Goal: Task Accomplishment & Management: Complete application form

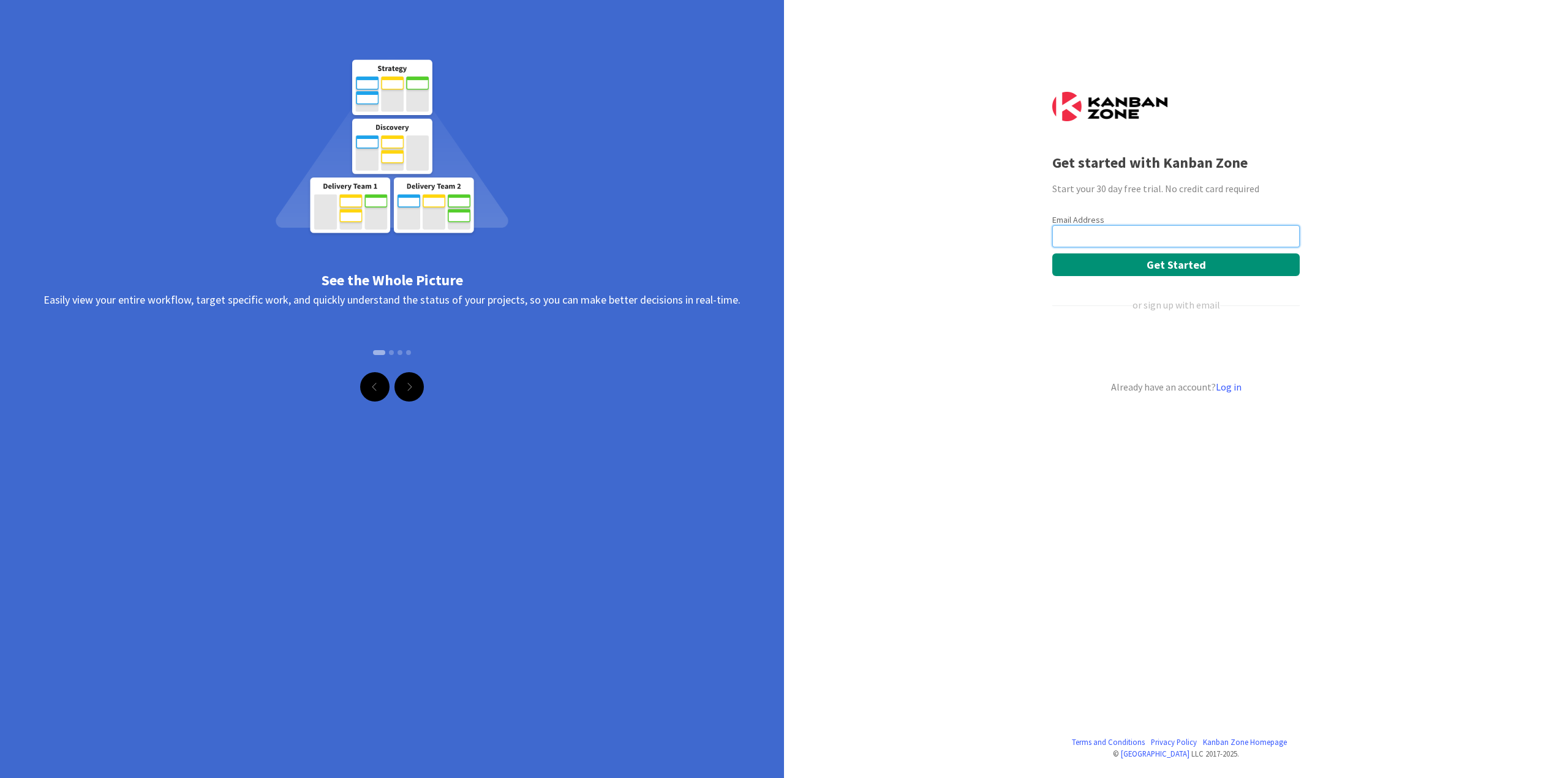
click at [1106, 235] on input "email" at bounding box center [1176, 236] width 247 height 22
type input "[EMAIL_ADDRESS][DOMAIN_NAME]"
click at [1120, 263] on button "Get Started" at bounding box center [1176, 265] width 247 height 23
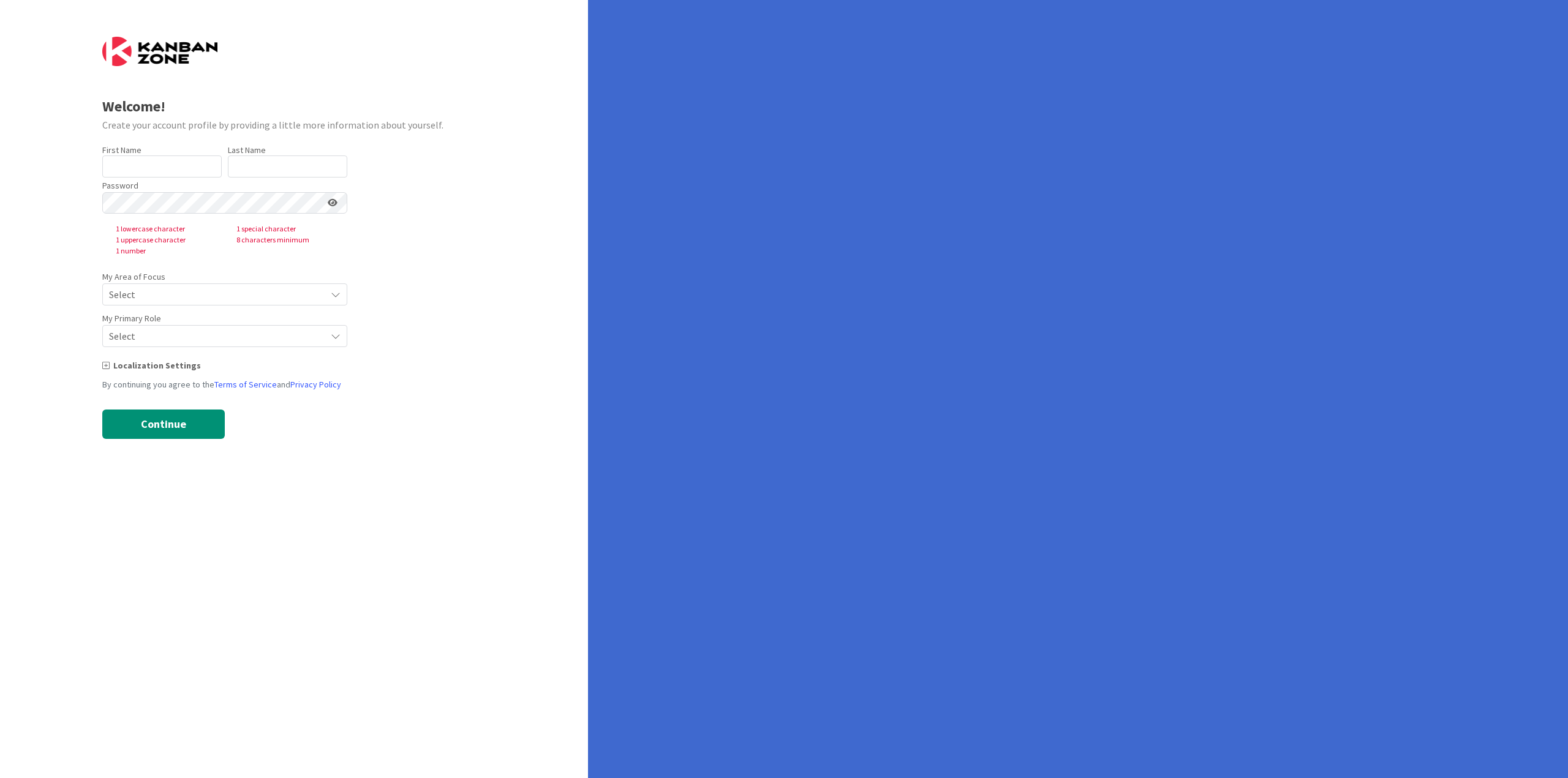
click at [136, 153] on label "First Name" at bounding box center [122, 150] width 39 height 11
click at [135, 158] on input "text" at bounding box center [162, 167] width 120 height 22
type input "[PERSON_NAME]"
click at [190, 161] on input "[PERSON_NAME]" at bounding box center [162, 167] width 120 height 22
click at [296, 162] on input "text" at bounding box center [287, 167] width 120 height 22
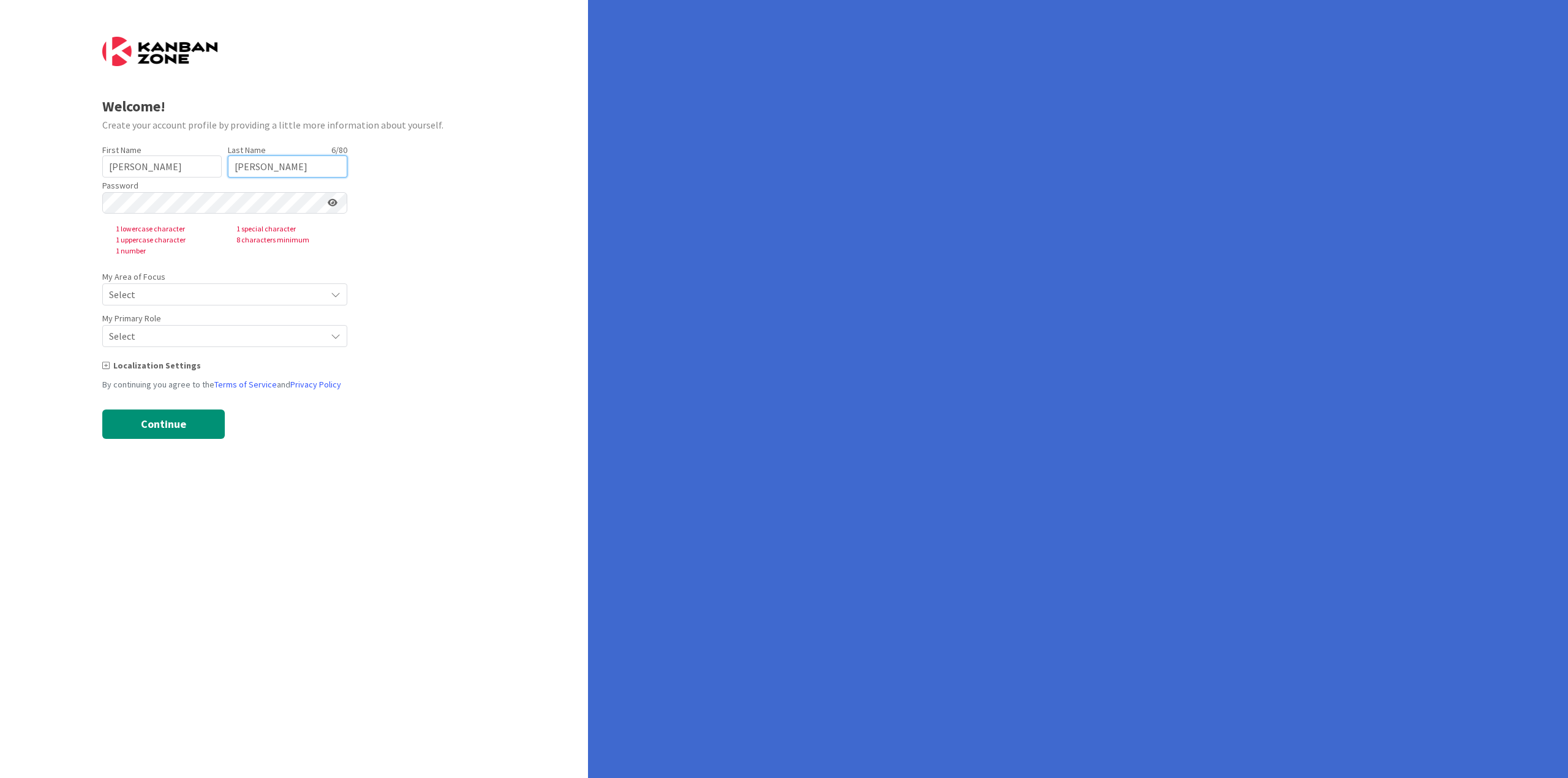
type input "Correa"
click at [176, 178] on div "Password 1 lowercase character 1 special character 1 uppercase character 8 char…" at bounding box center [224, 217] width 245 height 79
click at [175, 174] on input "CARLOS" at bounding box center [162, 167] width 120 height 22
click at [175, 173] on input "CARLOS" at bounding box center [162, 167] width 120 height 22
click at [174, 173] on input "CARLOS" at bounding box center [162, 167] width 120 height 22
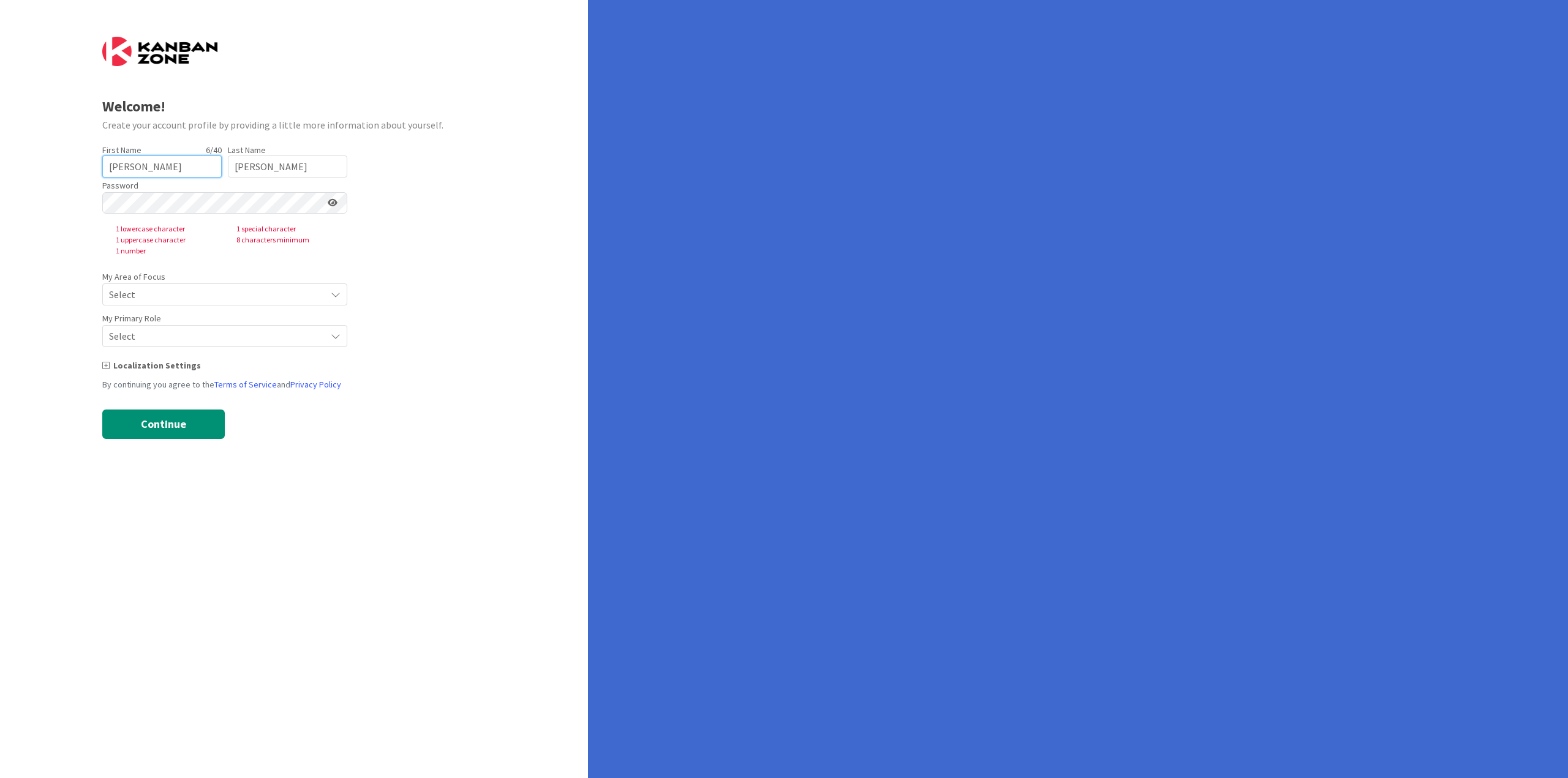
type input "Carlos"
click at [153, 287] on span "Select" at bounding box center [214, 295] width 211 height 17
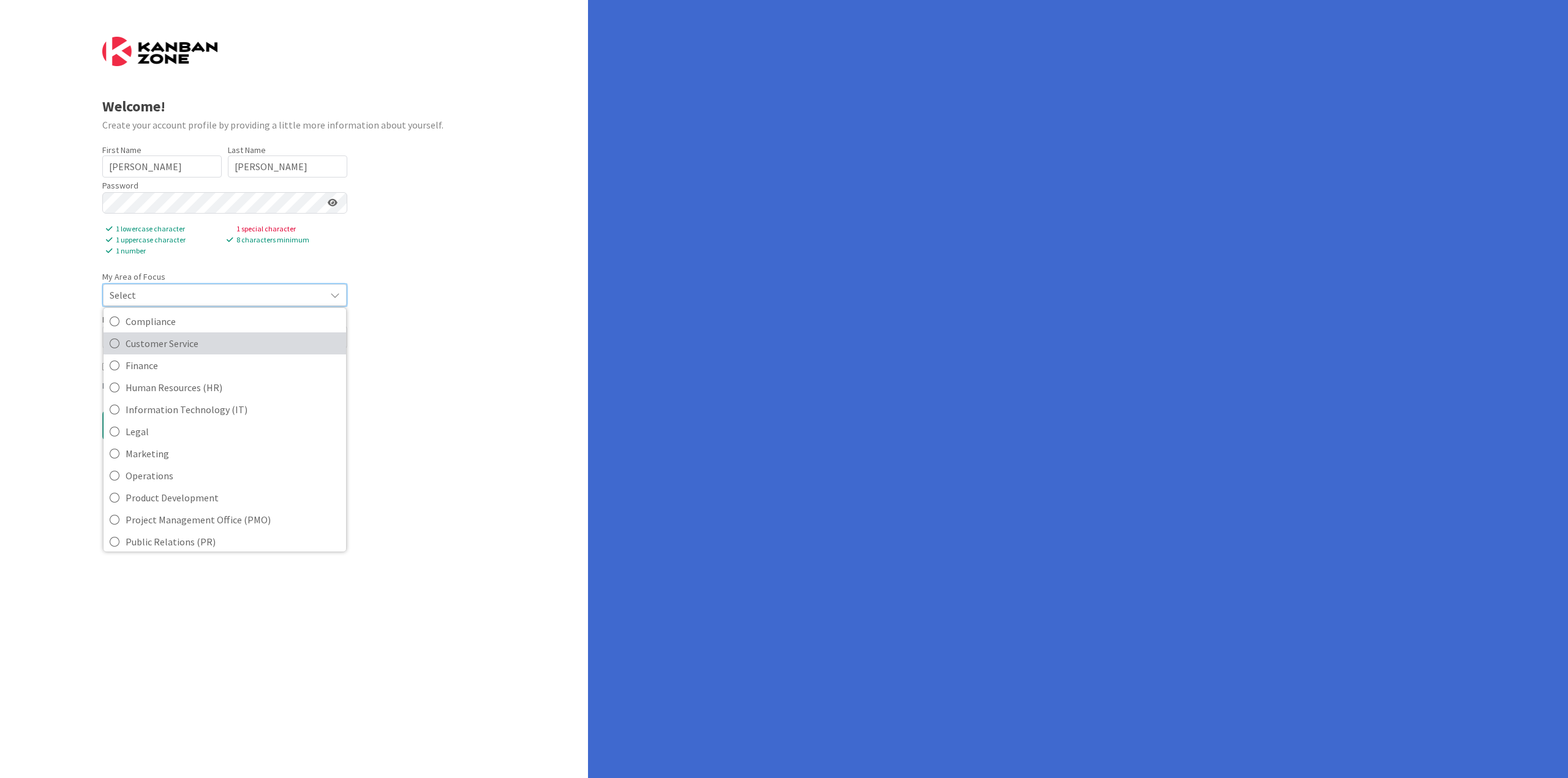
scroll to position [123, 0]
click at [217, 401] on span "Information Technology (IT)" at bounding box center [232, 399] width 214 height 18
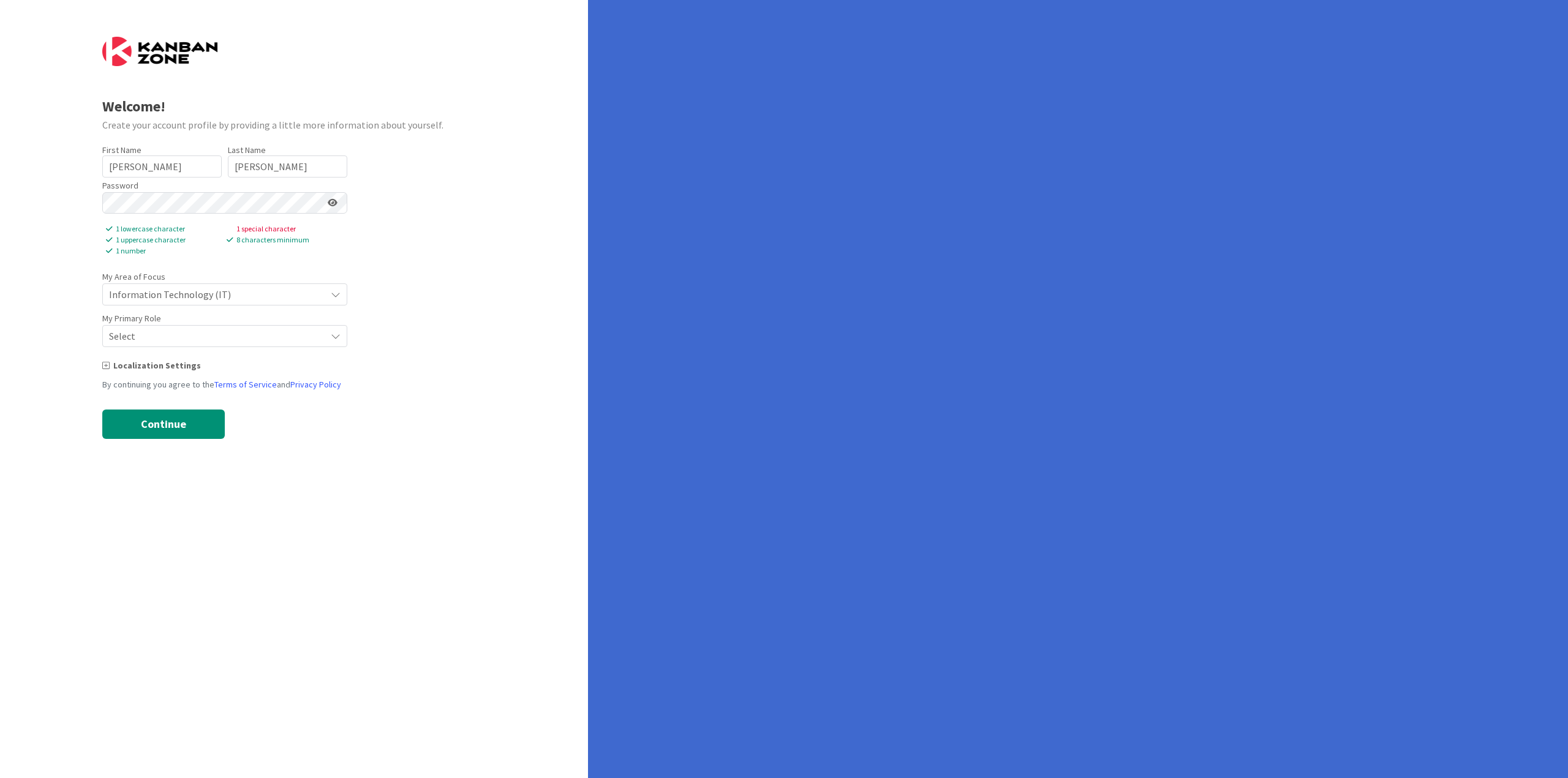
click at [198, 335] on span "Select" at bounding box center [214, 336] width 211 height 17
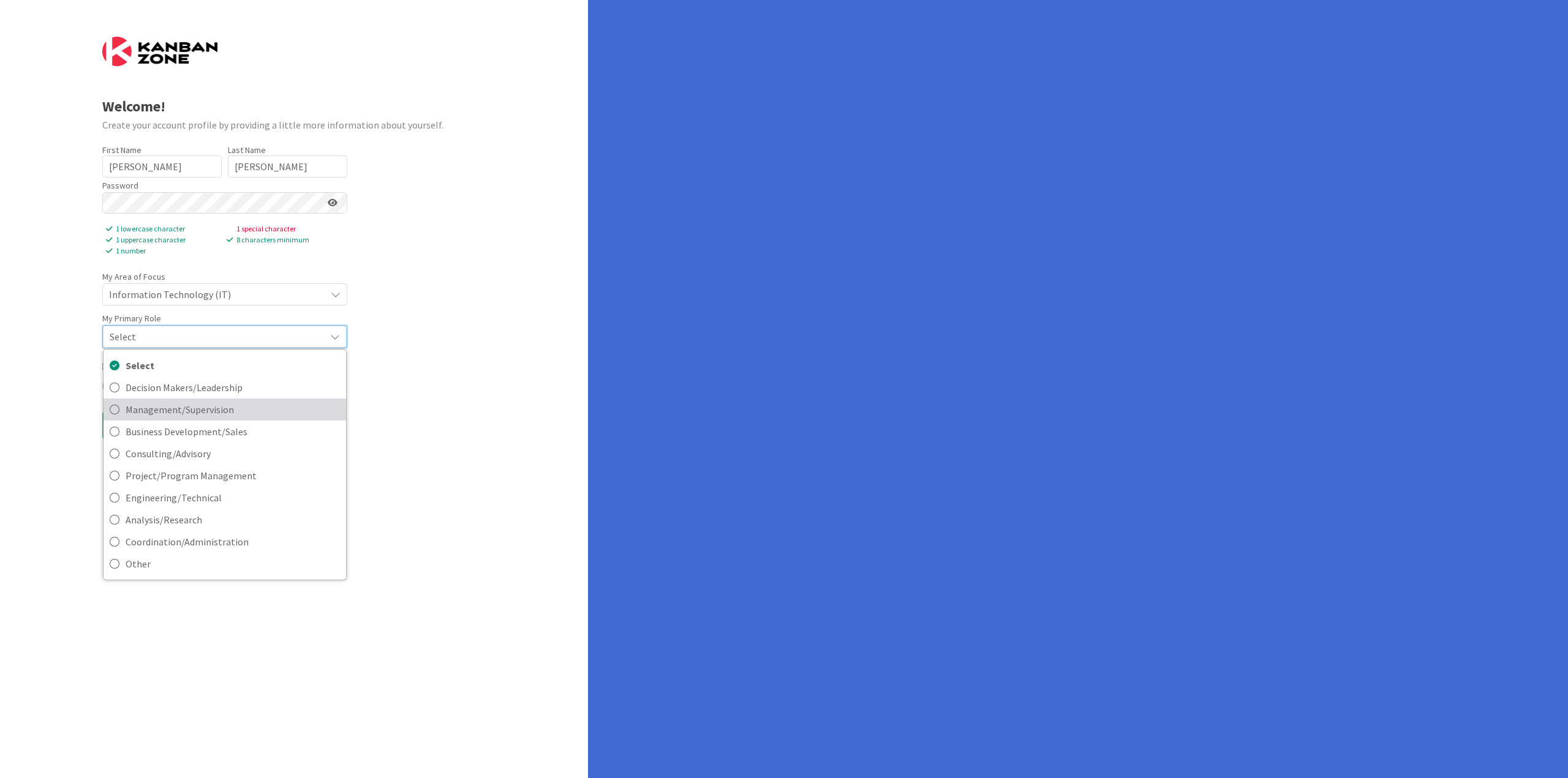
click at [232, 403] on span "Management/Supervision" at bounding box center [232, 409] width 214 height 18
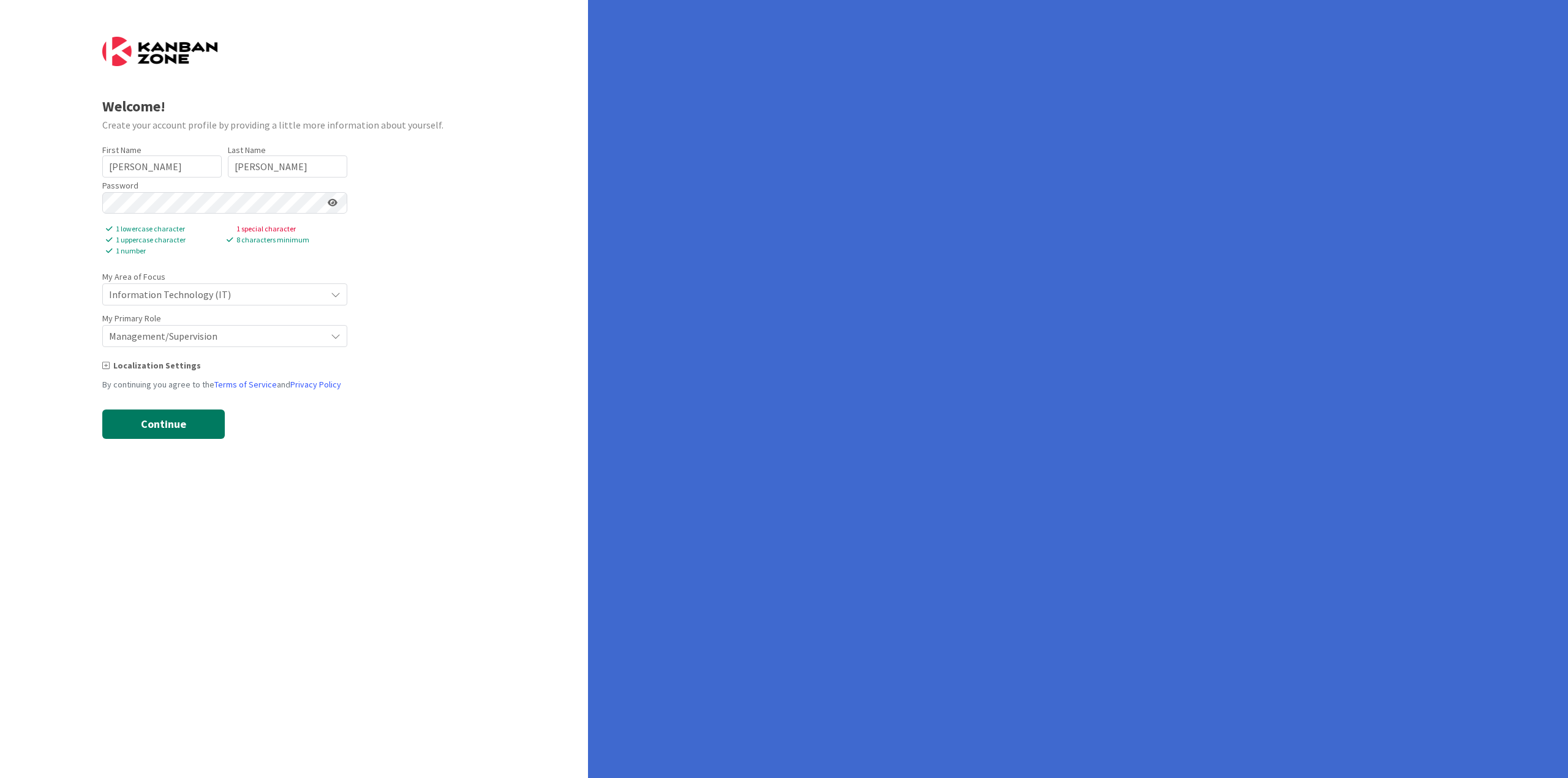
click at [189, 423] on button "Continue" at bounding box center [164, 424] width 123 height 29
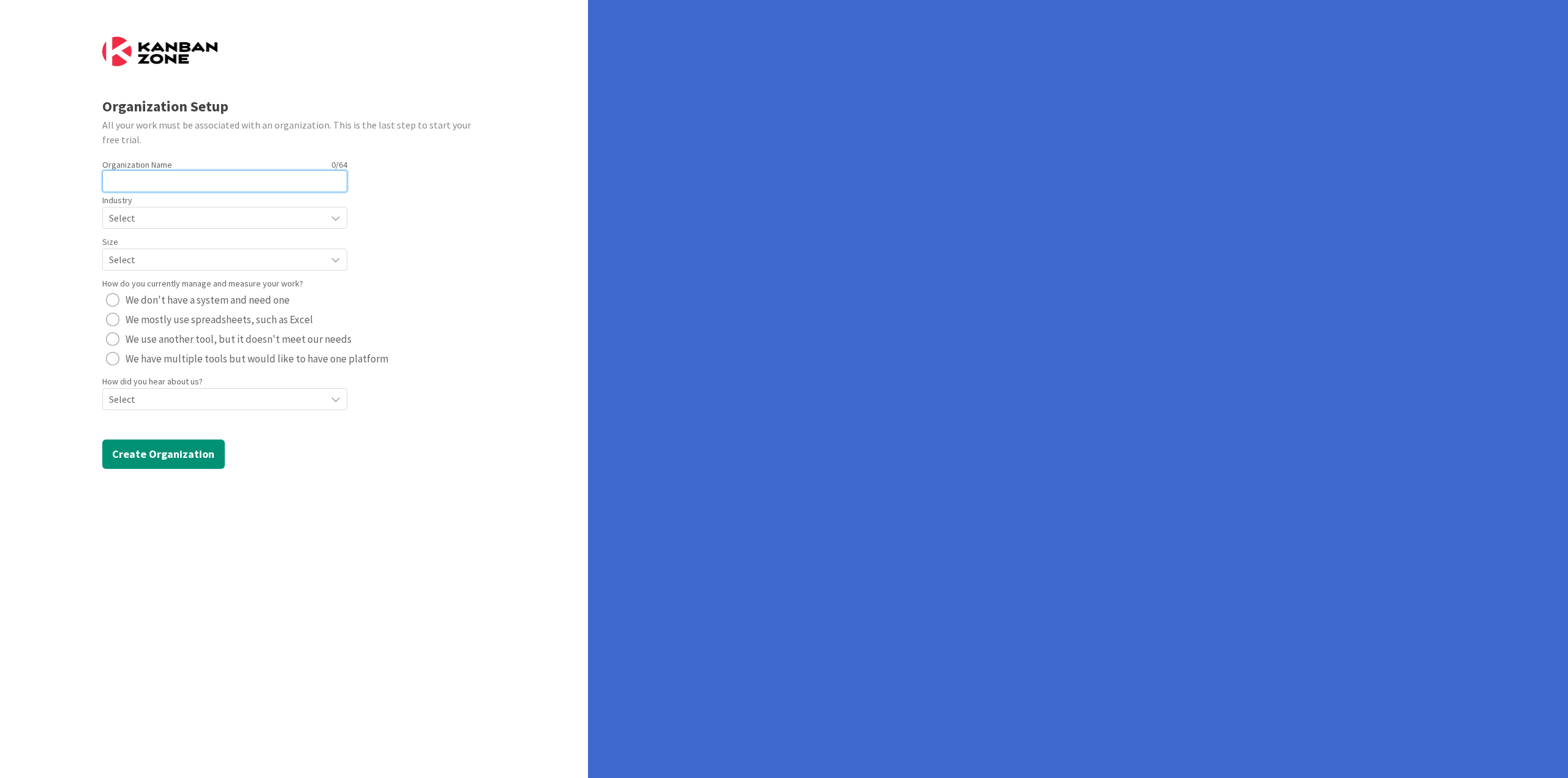
click at [203, 178] on input "text" at bounding box center [224, 181] width 245 height 22
type input "SoftExpert"
radio button "radio"
click at [196, 226] on div "Select" at bounding box center [224, 218] width 245 height 22
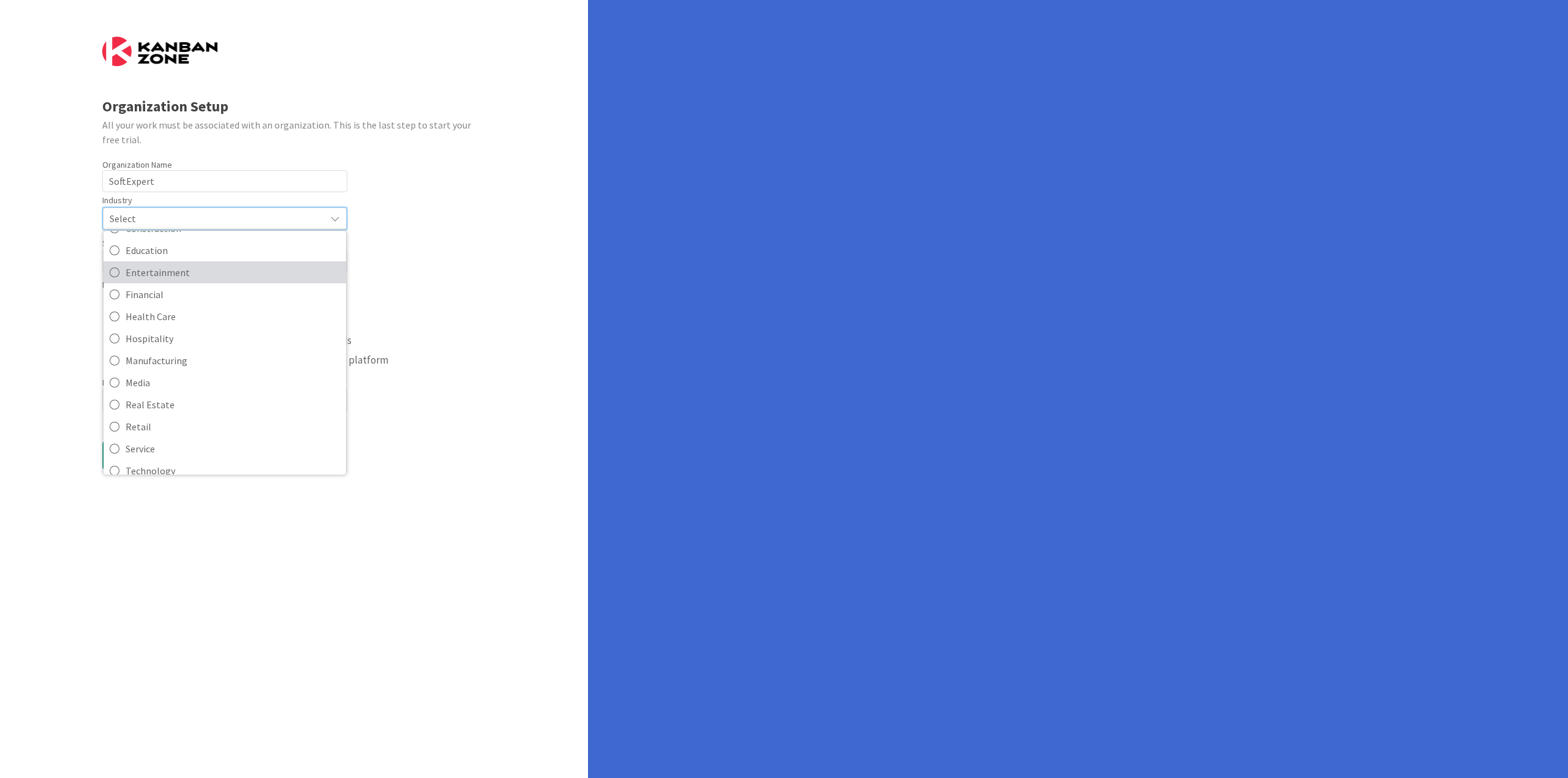
scroll to position [118, 0]
click at [187, 413] on span "Technology" at bounding box center [232, 415] width 214 height 18
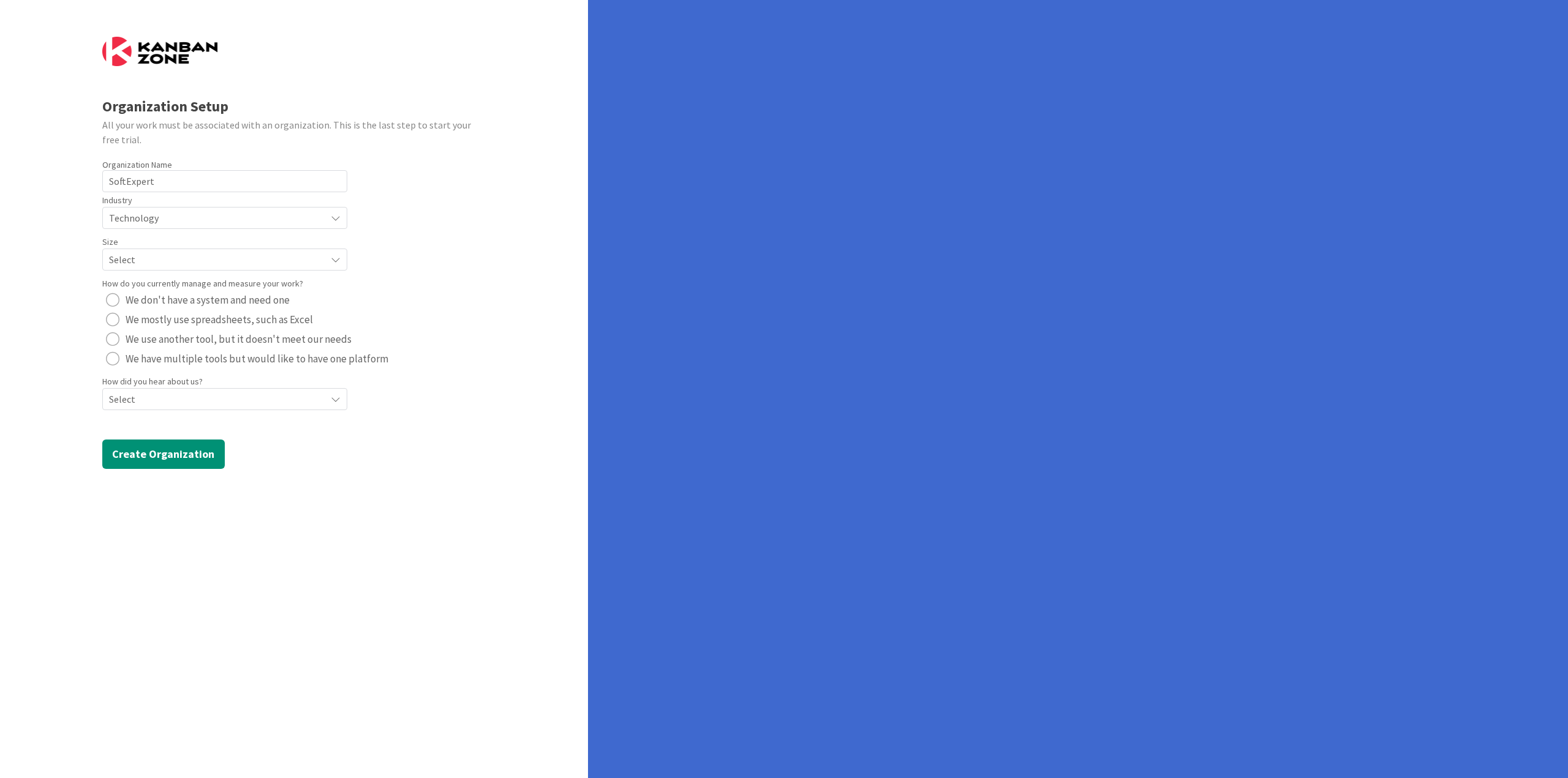
click at [125, 254] on span "Select" at bounding box center [214, 260] width 211 height 17
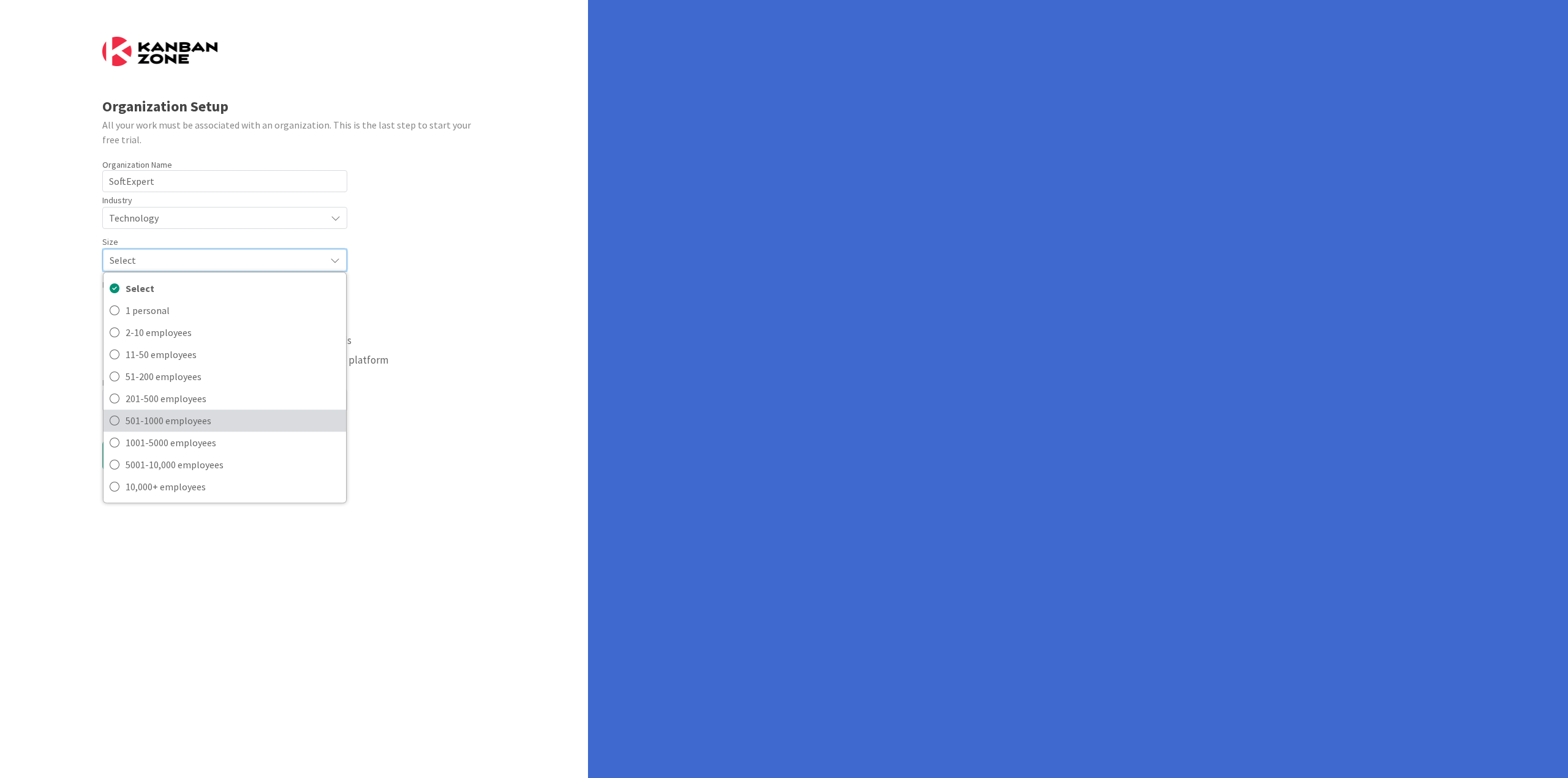
click at [196, 417] on span "501-1000 employees" at bounding box center [232, 420] width 214 height 18
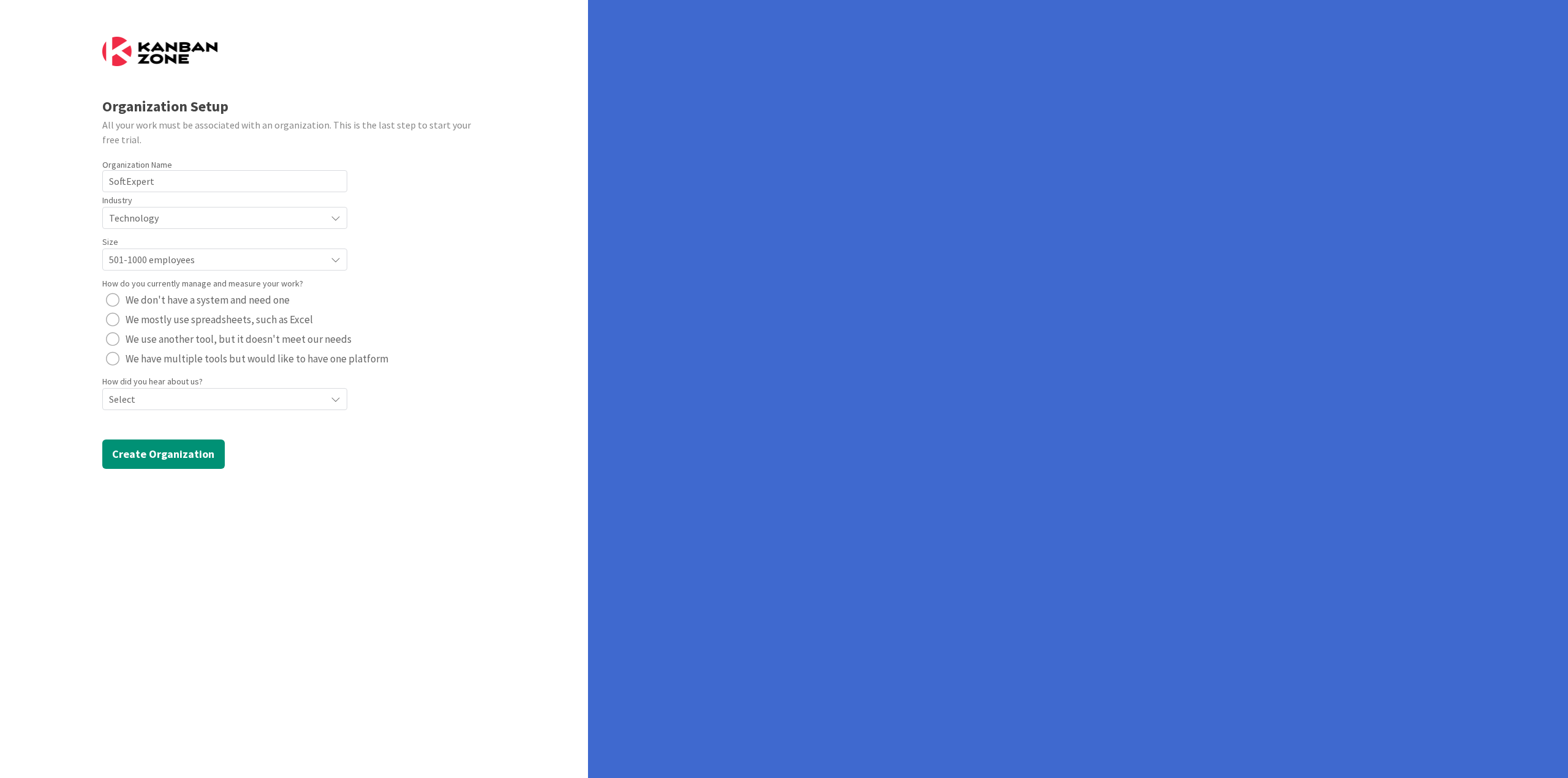
click at [161, 402] on span "Select" at bounding box center [214, 399] width 211 height 17
click at [161, 402] on span "Select" at bounding box center [214, 400] width 209 height 17
click at [157, 443] on button "Create Organization" at bounding box center [164, 454] width 123 height 29
click at [180, 359] on span "We have multiple tools but would like to have one platform" at bounding box center [257, 358] width 263 height 18
click at [151, 420] on span "Select" at bounding box center [214, 414] width 211 height 17
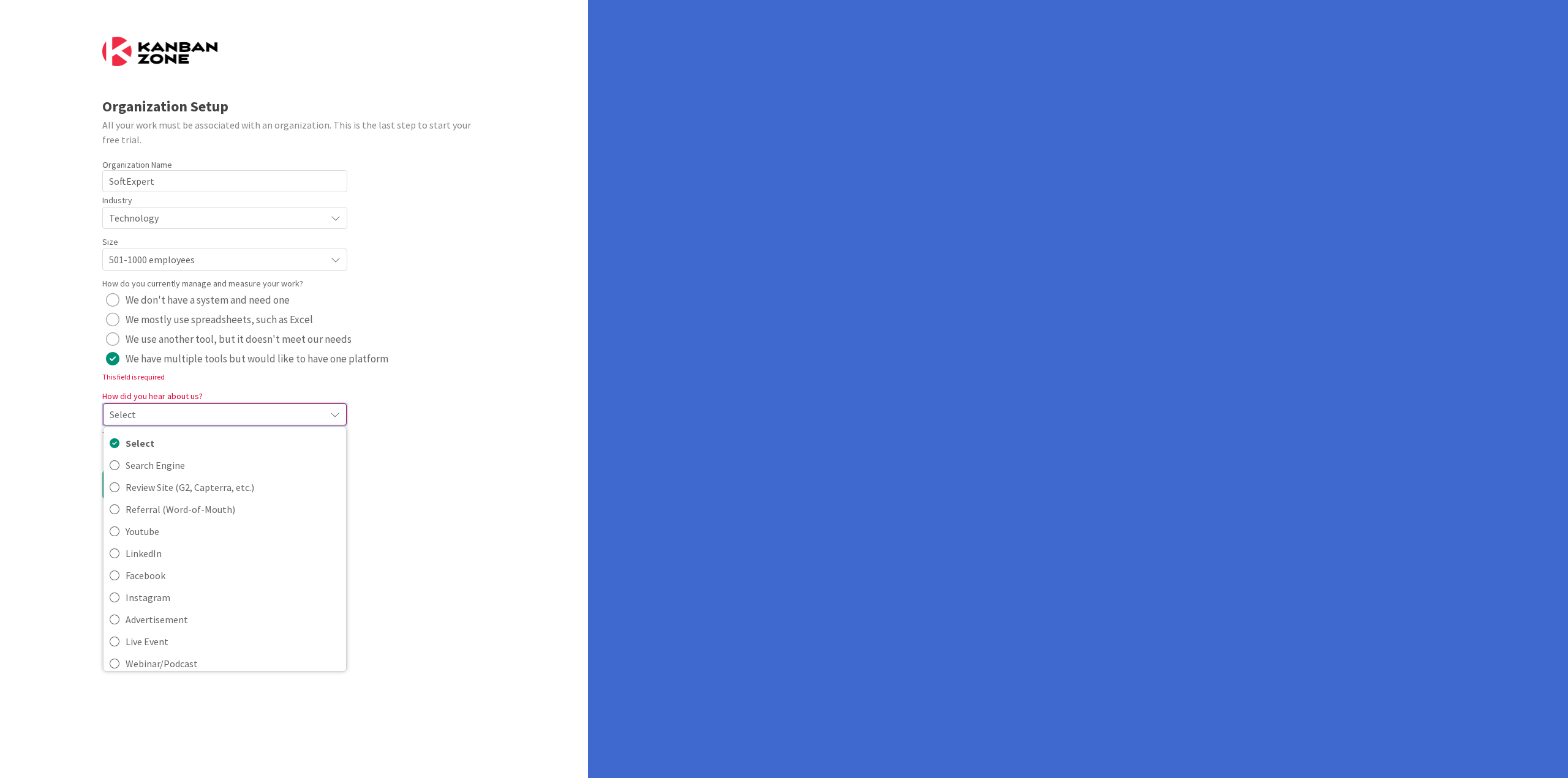
click at [12, 447] on div "Organization Setup All your work must be associated with an organization. This …" at bounding box center [294, 389] width 588 height 778
click at [176, 406] on span "Select" at bounding box center [214, 414] width 211 height 17
click at [170, 547] on span "LinkedIn" at bounding box center [232, 553] width 214 height 18
click at [0, 491] on div "Organization Setup All your work must be associated with an organization. This …" at bounding box center [294, 389] width 588 height 778
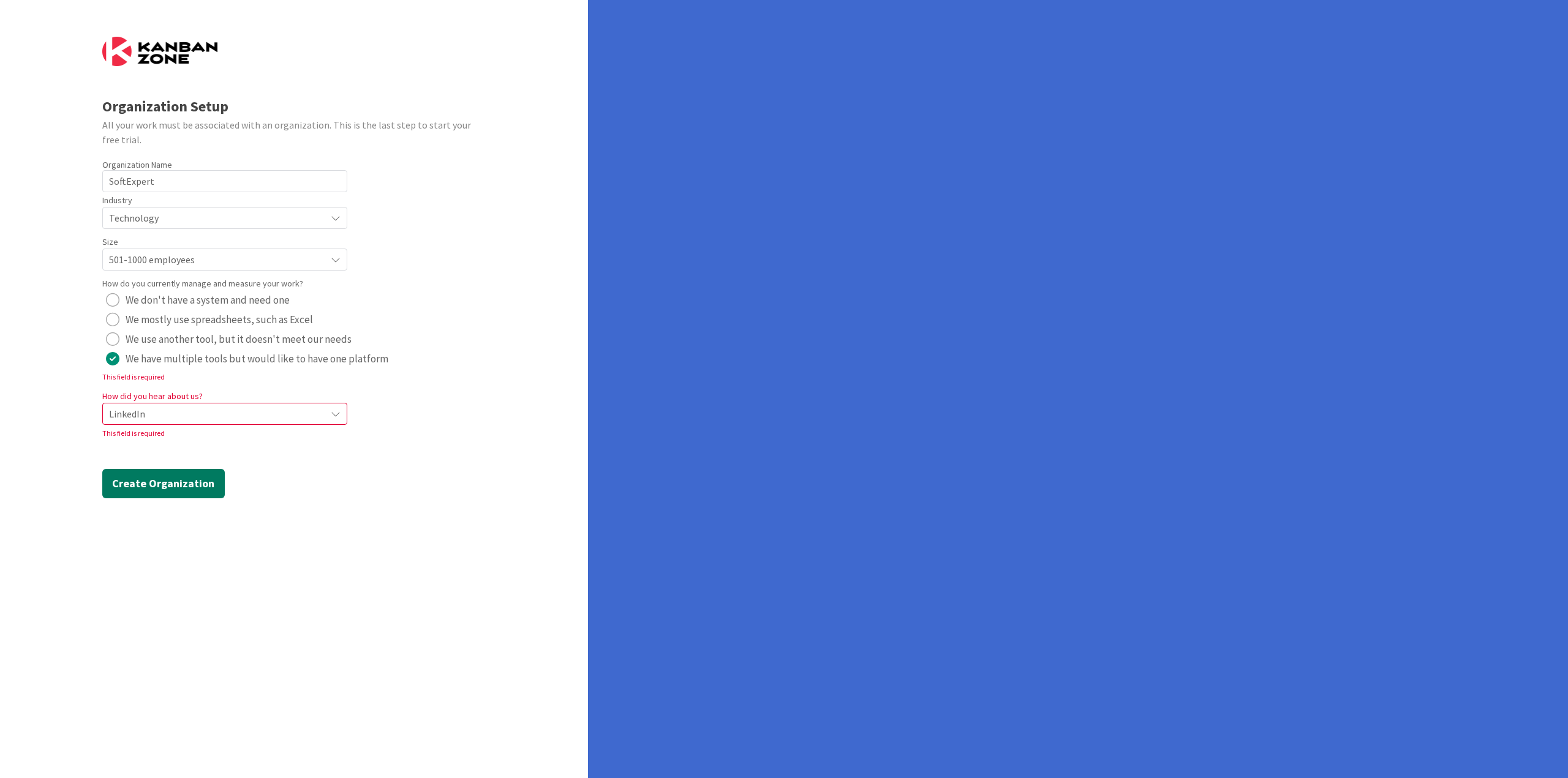
click at [166, 483] on button "Create Organization" at bounding box center [164, 483] width 123 height 29
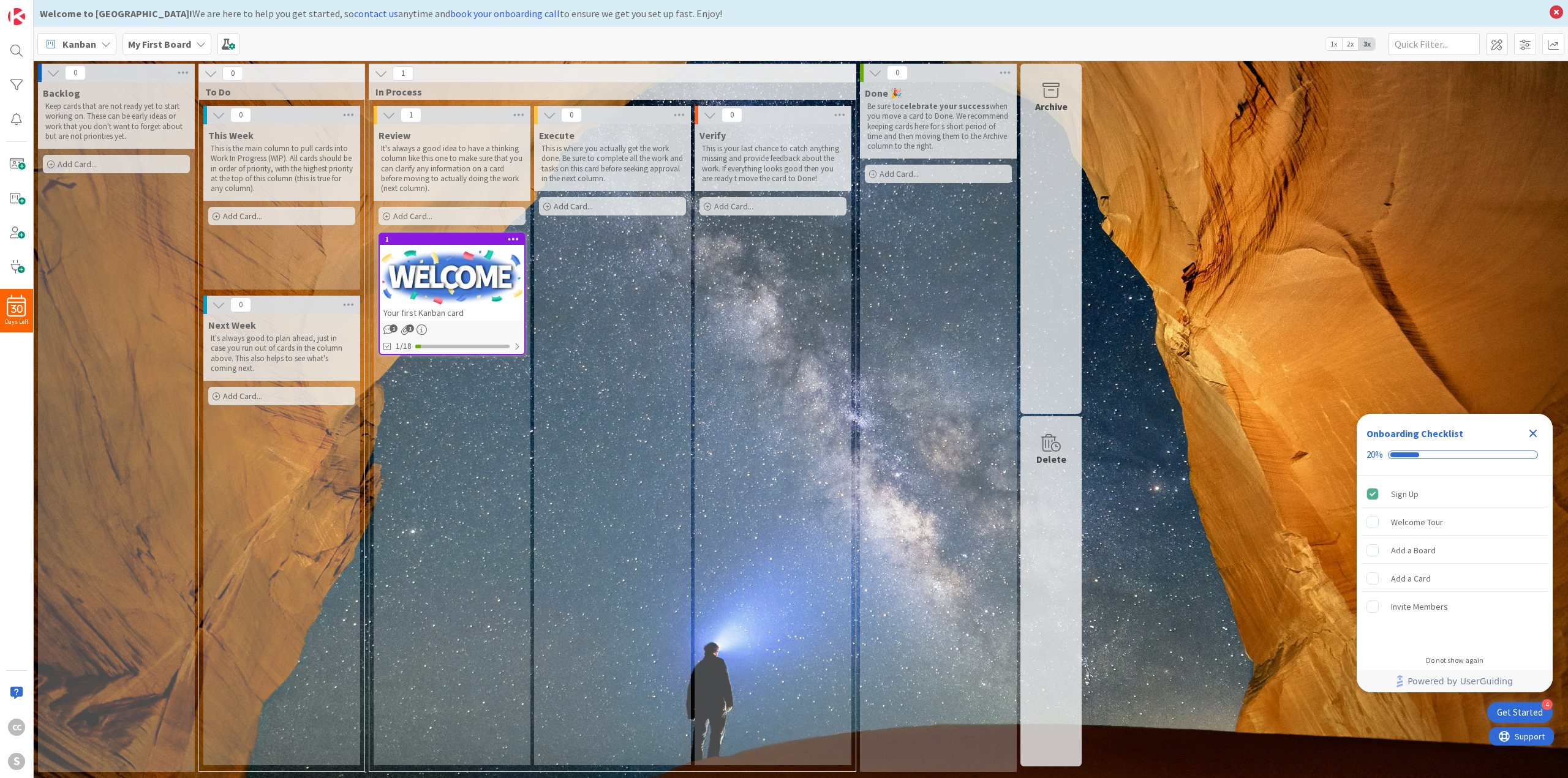
click at [468, 154] on p "It's always a good idea to have a thinking column like this one to make sure th…" at bounding box center [452, 169] width 142 height 50
click at [644, 161] on p "This is where you actually get the work done. Be sure to complete all the work …" at bounding box center [612, 164] width 142 height 40
drag, startPoint x: 756, startPoint y: 131, endPoint x: 885, endPoint y: 359, distance: 262.0
click at [884, 358] on div "0 Backlog Keep cards that are not ready yet to start working on. These can be e…" at bounding box center [560, 421] width 1047 height 715
click at [885, 359] on div "Done 🎉 Be sure to celebrate your success when you move a card to Done. We recom…" at bounding box center [938, 427] width 157 height 690
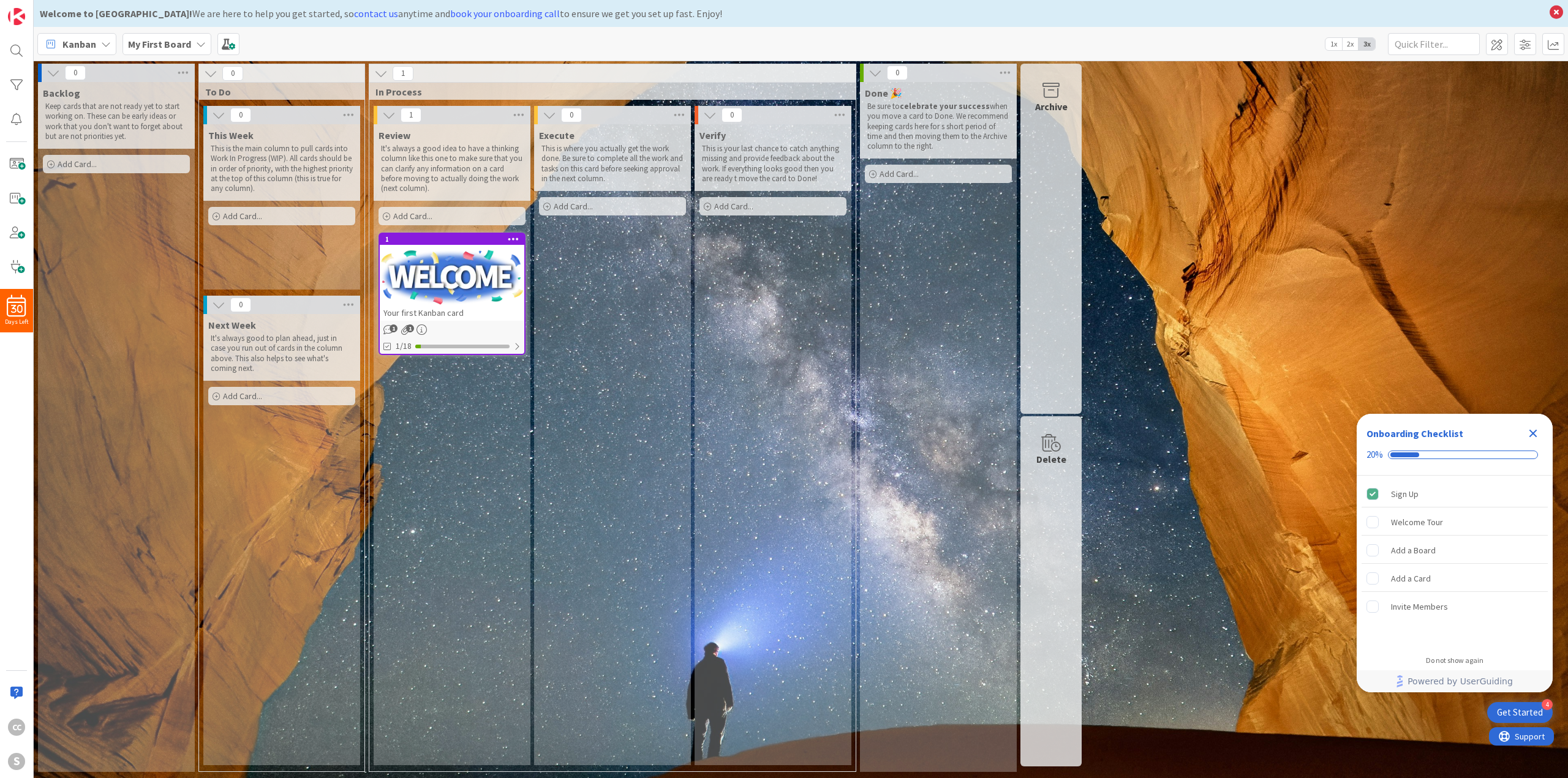
click at [1538, 437] on icon "Close Checklist" at bounding box center [1533, 433] width 15 height 15
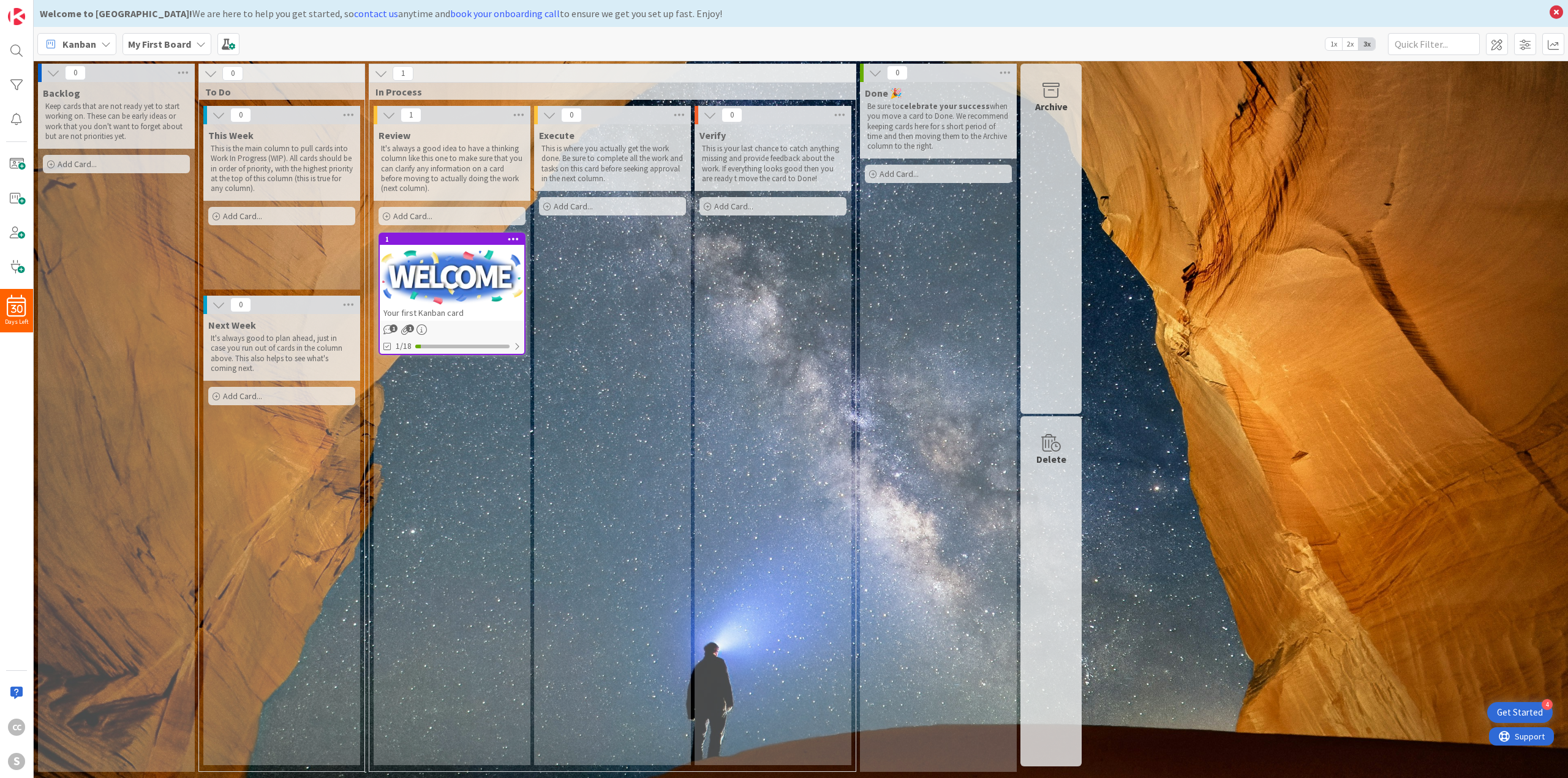
click at [301, 176] on p "This is the main column to pull cards into Work In Progress (WIP). All cards sh…" at bounding box center [282, 169] width 142 height 50
drag, startPoint x: 302, startPoint y: 193, endPoint x: 291, endPoint y: 157, distance: 37.6
click at [292, 157] on p "This is the main column to pull cards into Work In Progress (WIP). All cards sh…" at bounding box center [282, 169] width 142 height 50
click at [274, 180] on p "This is the main column to pull cards into Work In Progress (WIP). All cards sh…" at bounding box center [282, 169] width 142 height 50
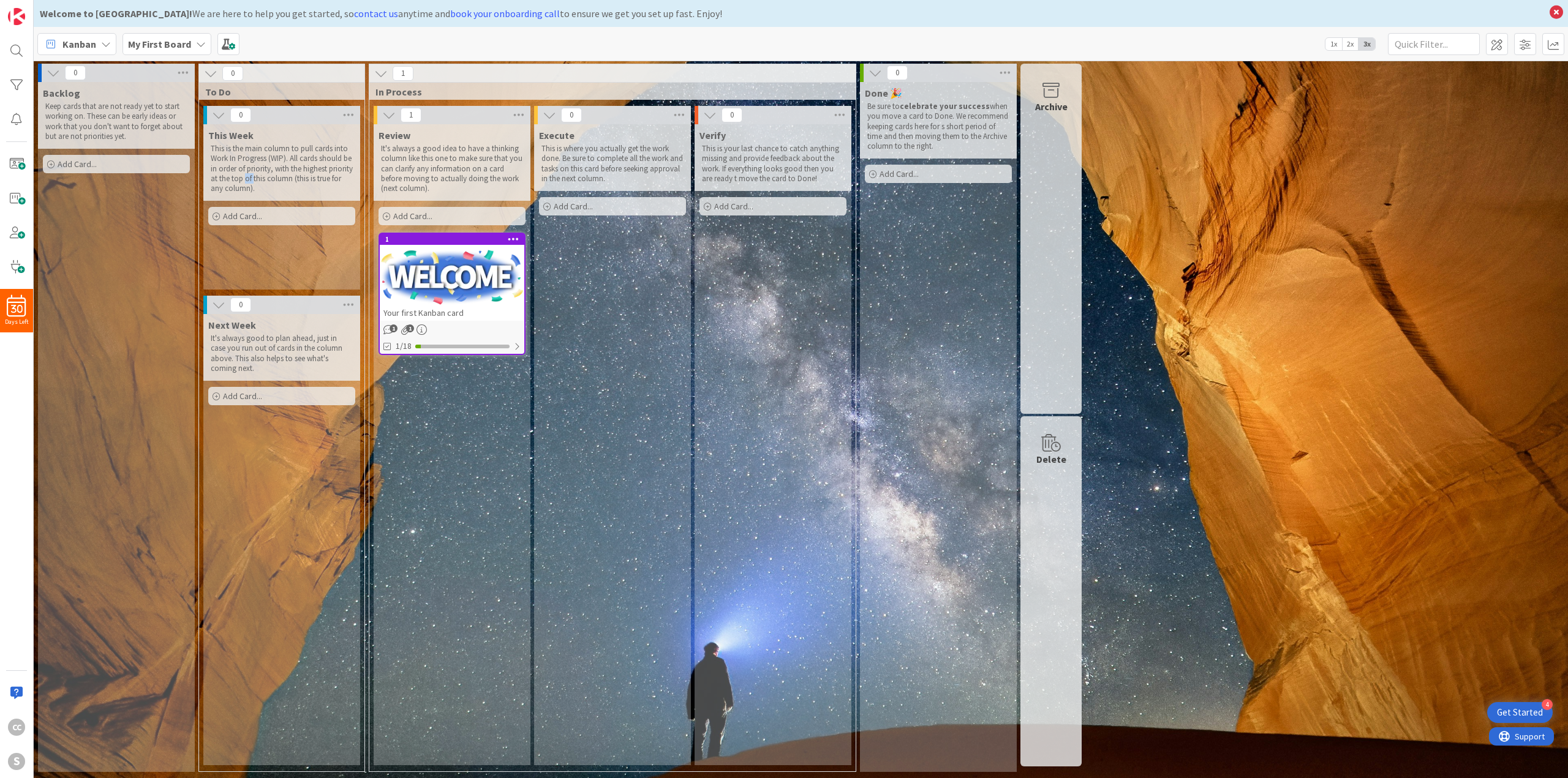
click at [274, 180] on p "This is the main column to pull cards into Work In Progress (WIP). All cards sh…" at bounding box center [282, 169] width 142 height 50
click at [311, 156] on p "This is the main column to pull cards into Work In Progress (WIP). All cards sh…" at bounding box center [282, 169] width 142 height 50
click at [452, 171] on p "It's always a good idea to have a thinking column like this one to make sure th…" at bounding box center [452, 169] width 142 height 50
click at [385, 117] on icon at bounding box center [388, 115] width 13 height 13
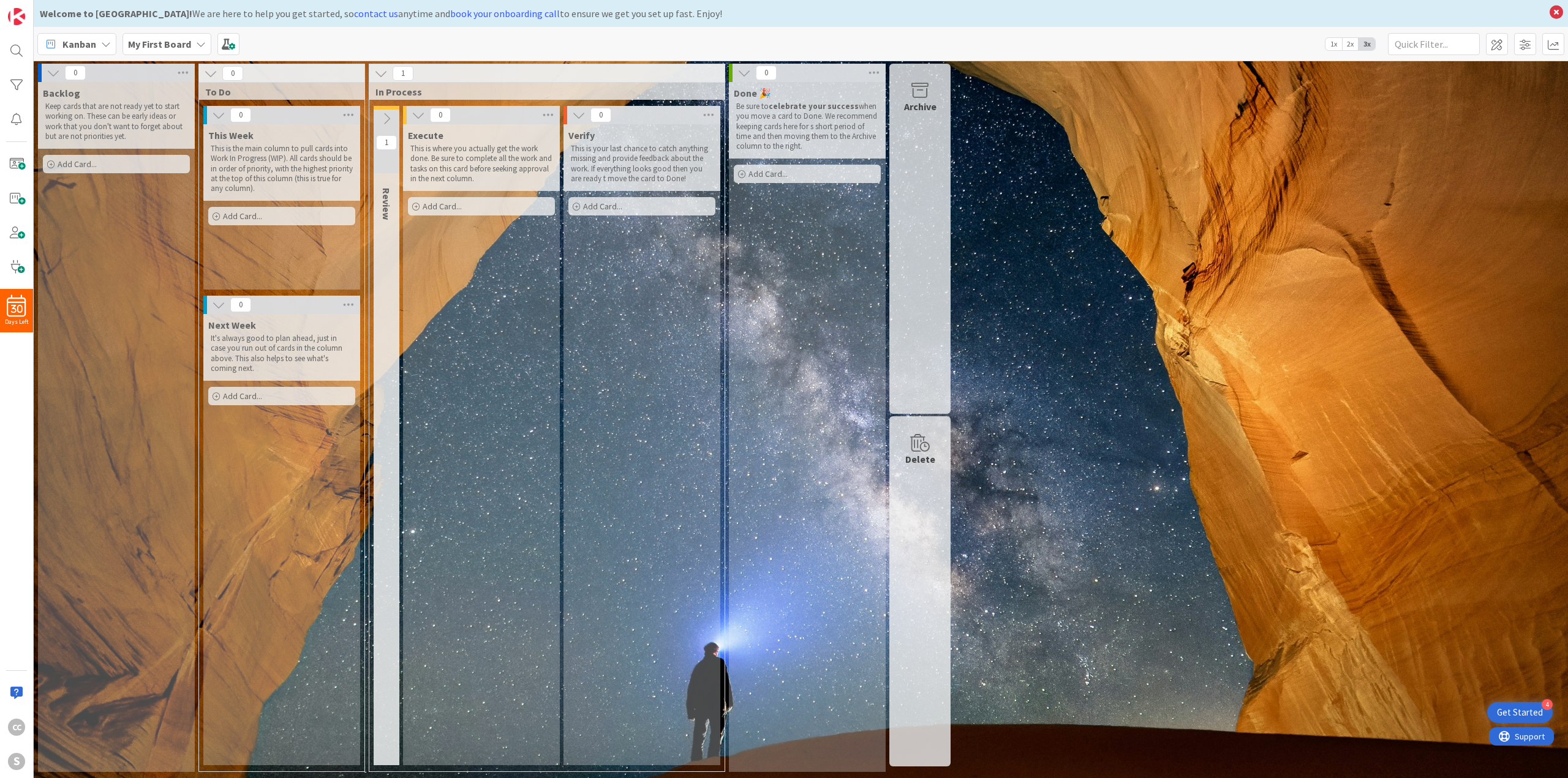
click at [385, 117] on icon at bounding box center [386, 118] width 13 height 13
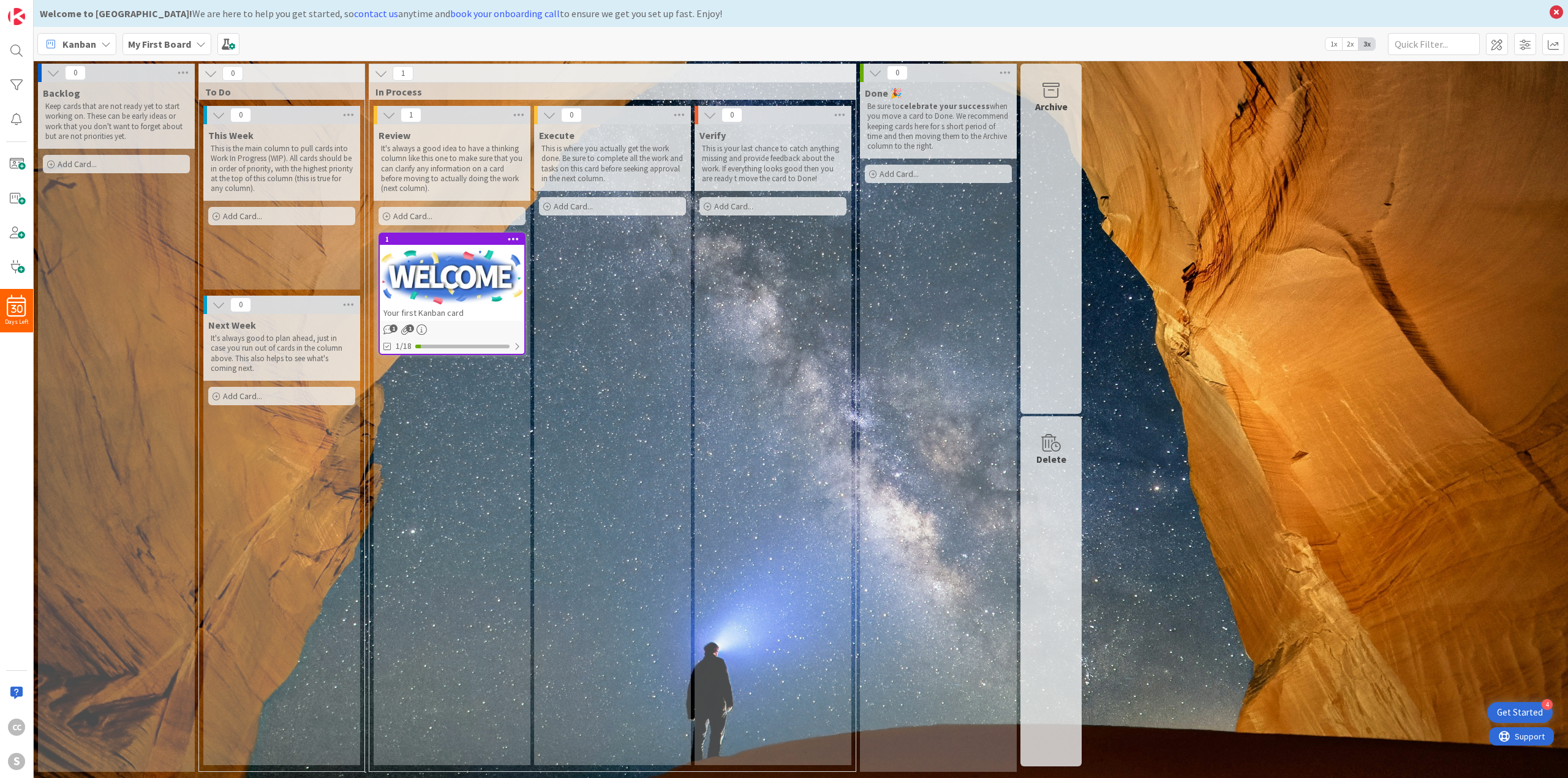
click at [453, 171] on p "It's always a good idea to have a thinking column like this one to make sure th…" at bounding box center [452, 169] width 142 height 50
click at [602, 158] on p "This is where you actually get the work done. Be sure to complete all the work …" at bounding box center [612, 164] width 142 height 40
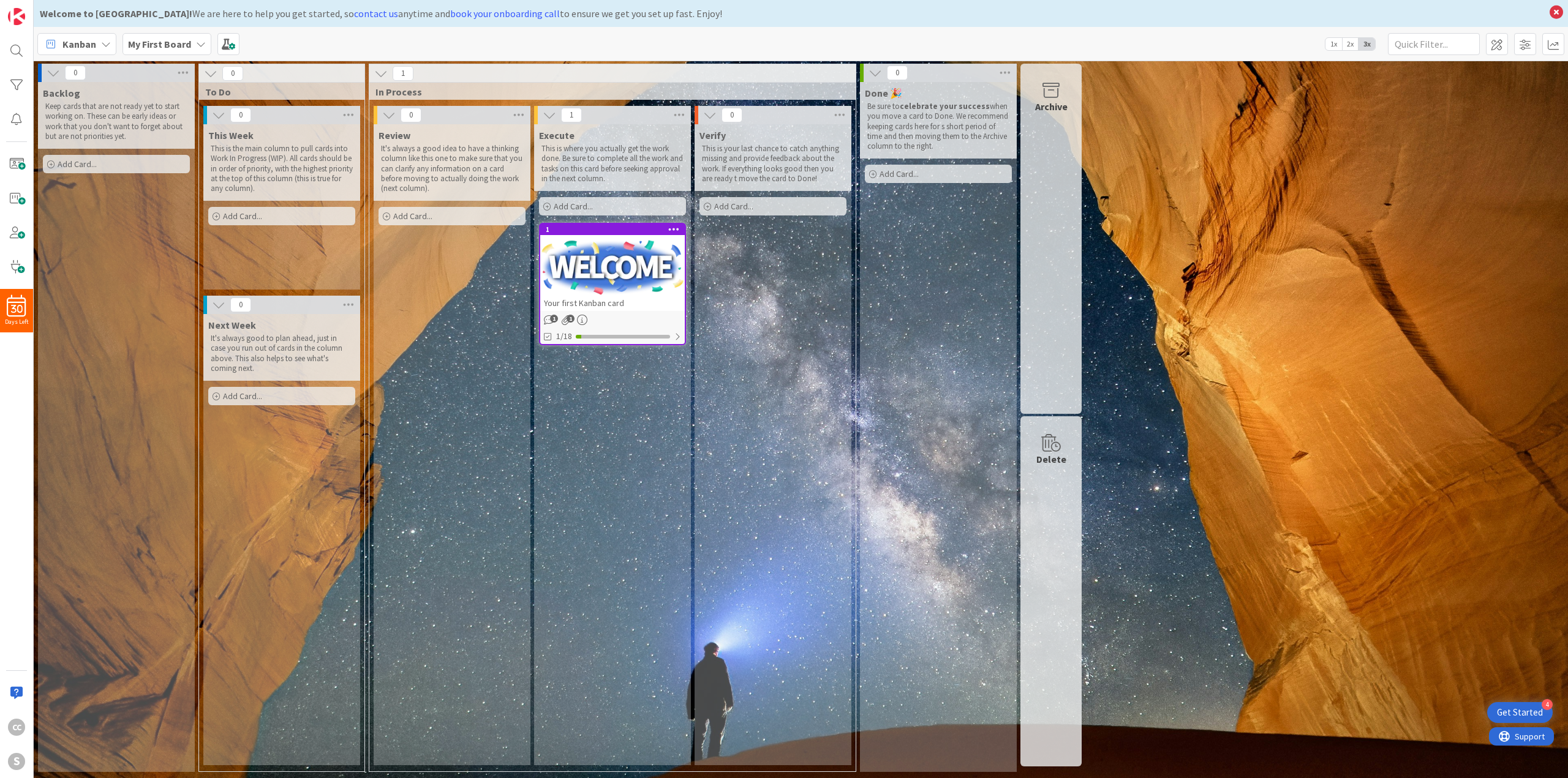
click at [610, 256] on div at bounding box center [613, 268] width 145 height 55
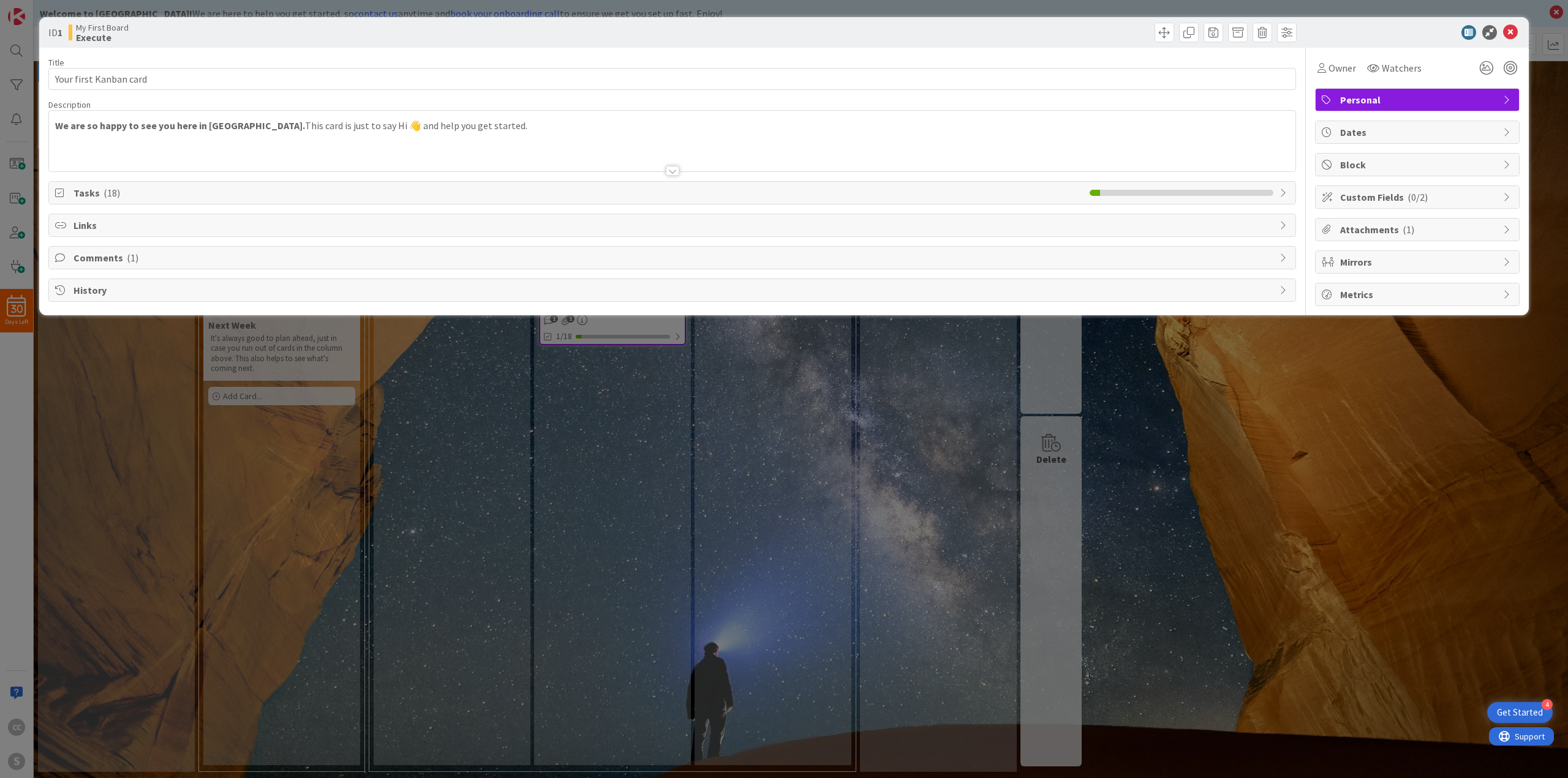
click at [677, 164] on div at bounding box center [672, 156] width 1247 height 31
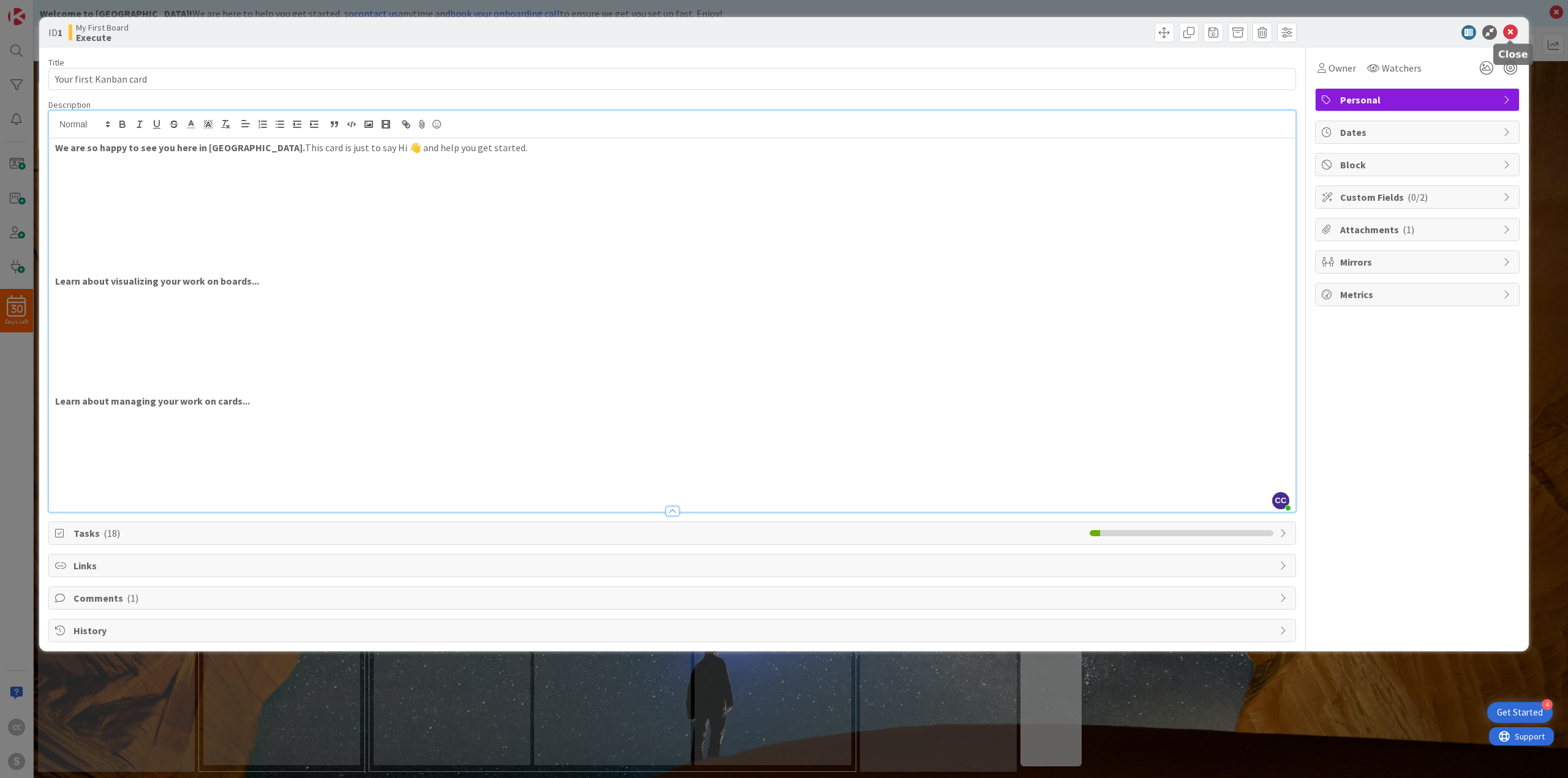
click at [1508, 34] on icon at bounding box center [1510, 32] width 15 height 15
